Goal: Task Accomplishment & Management: Use online tool/utility

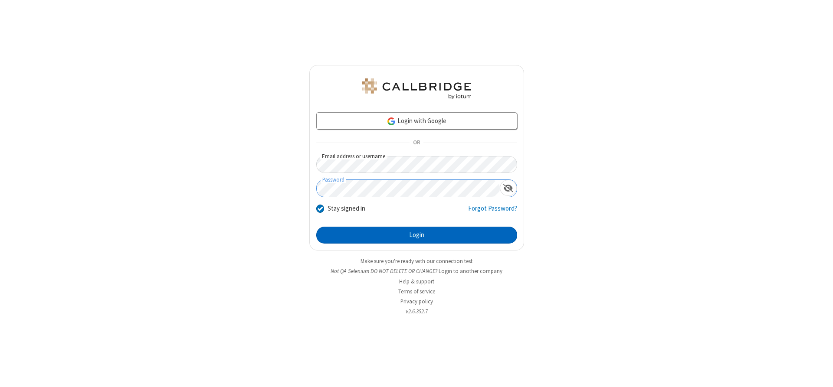
click at [416, 235] on button "Login" at bounding box center [416, 235] width 201 height 17
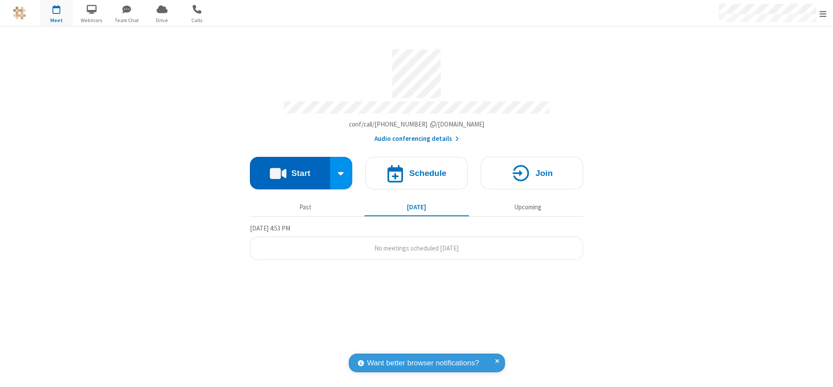
click at [290, 170] on button "Start" at bounding box center [290, 173] width 80 height 33
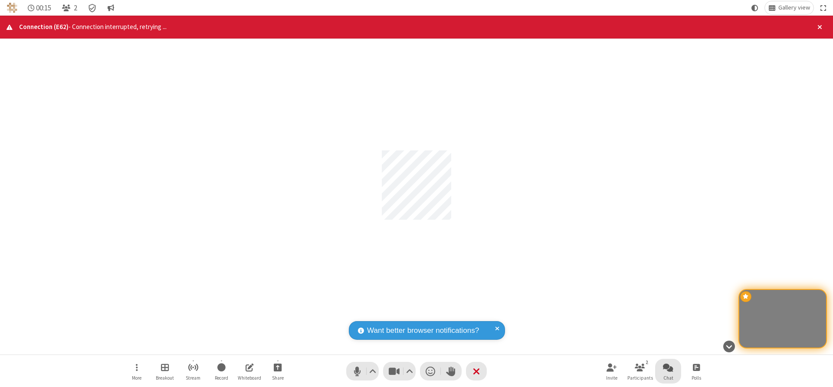
click at [668, 367] on span "Open chat" at bounding box center [668, 367] width 10 height 11
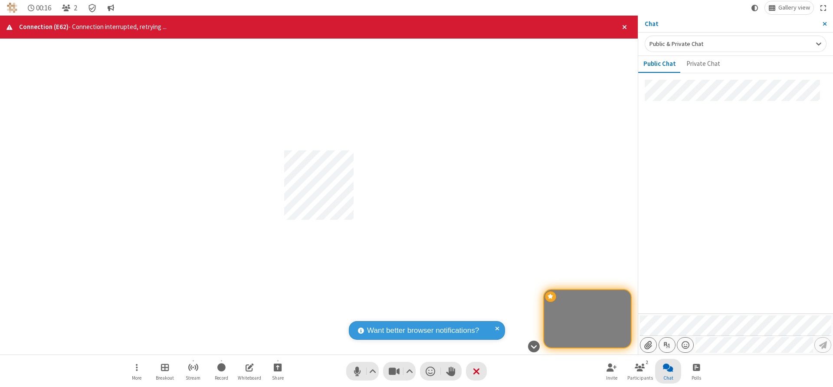
type input "C:\fakepath\doc_test.docx"
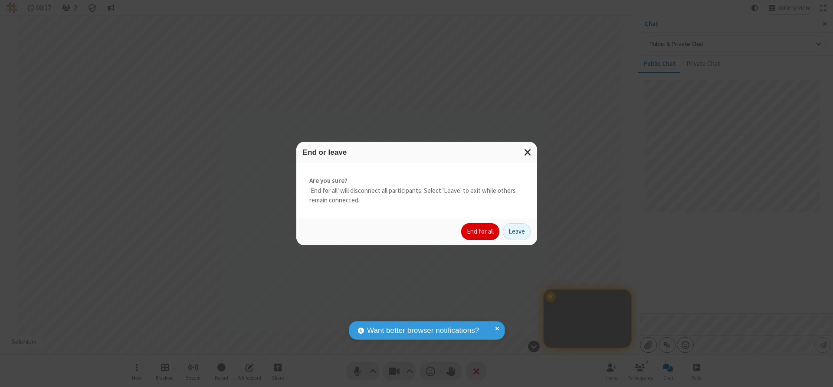
click at [480, 232] on button "End for all" at bounding box center [480, 231] width 38 height 17
